Goal: Find specific page/section: Find specific page/section

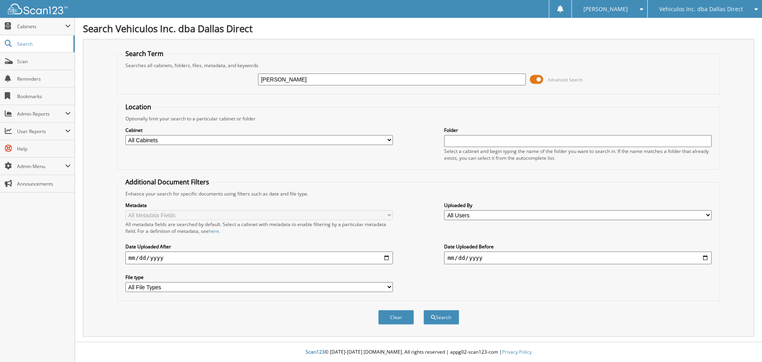
type input "[PERSON_NAME]"
click at [423, 310] on button "Search" at bounding box center [441, 317] width 36 height 15
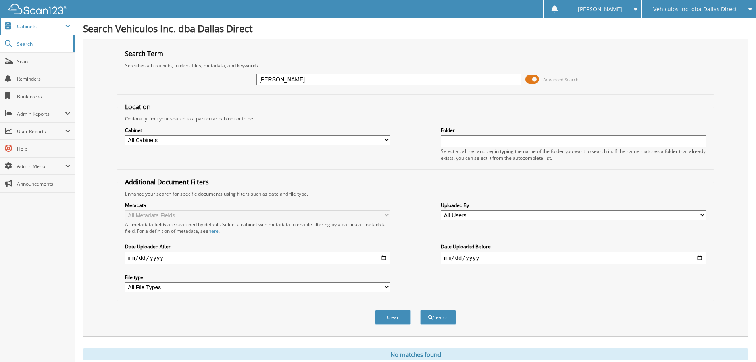
click at [36, 30] on span "Cabinets" at bounding box center [37, 26] width 75 height 17
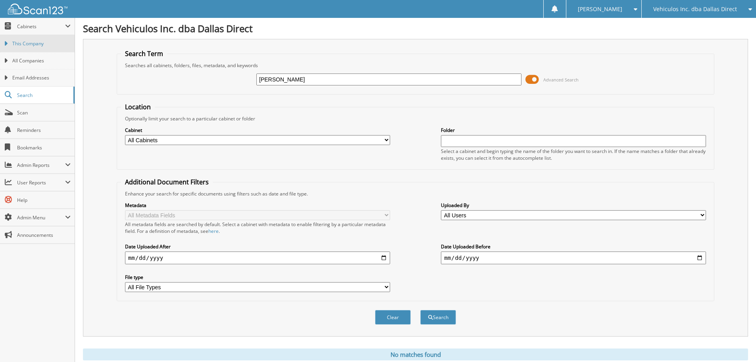
click at [40, 44] on span "This Company" at bounding box center [41, 43] width 58 height 7
